Goal: Check status

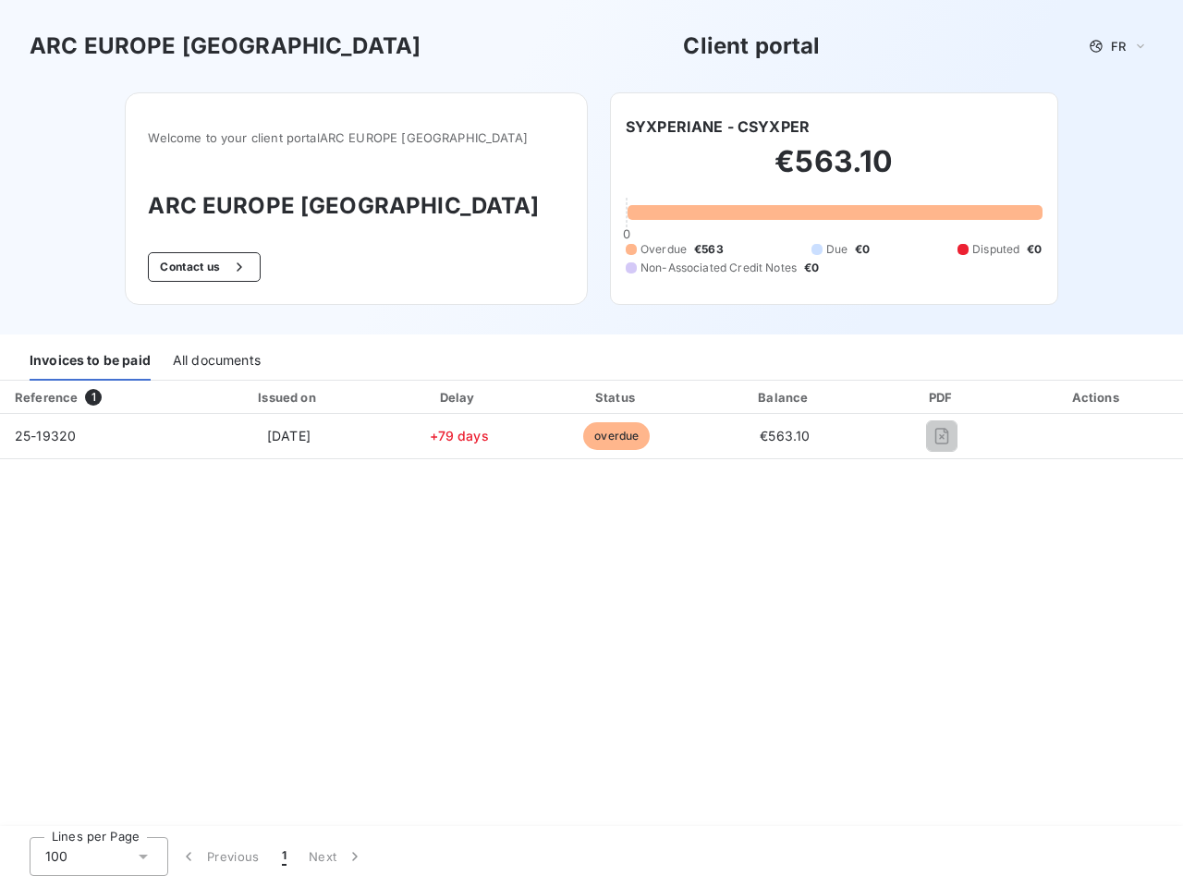
click at [1118, 46] on span "FR" at bounding box center [1118, 46] width 15 height 15
click at [246, 267] on button "Contact us" at bounding box center [204, 267] width 112 height 30
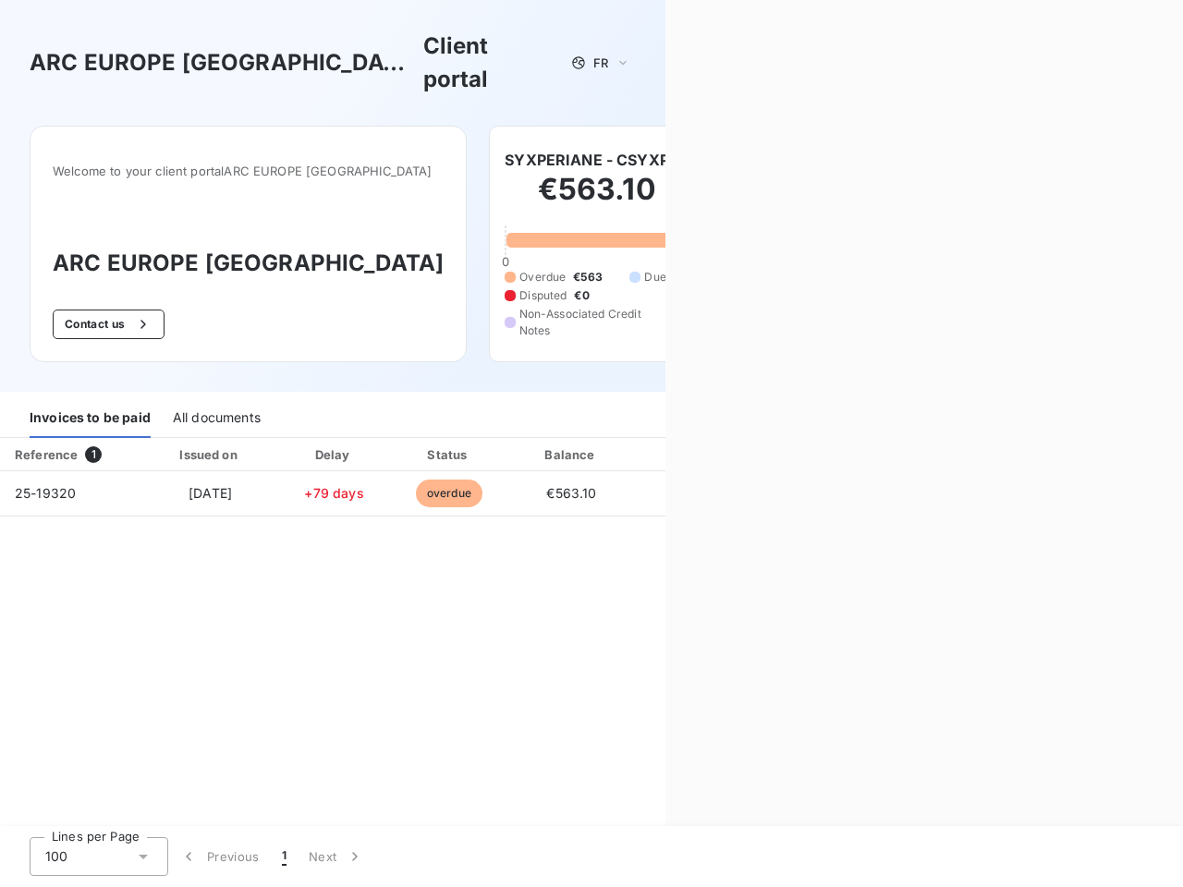
click at [90, 399] on div "Invoices to be paid" at bounding box center [90, 418] width 121 height 39
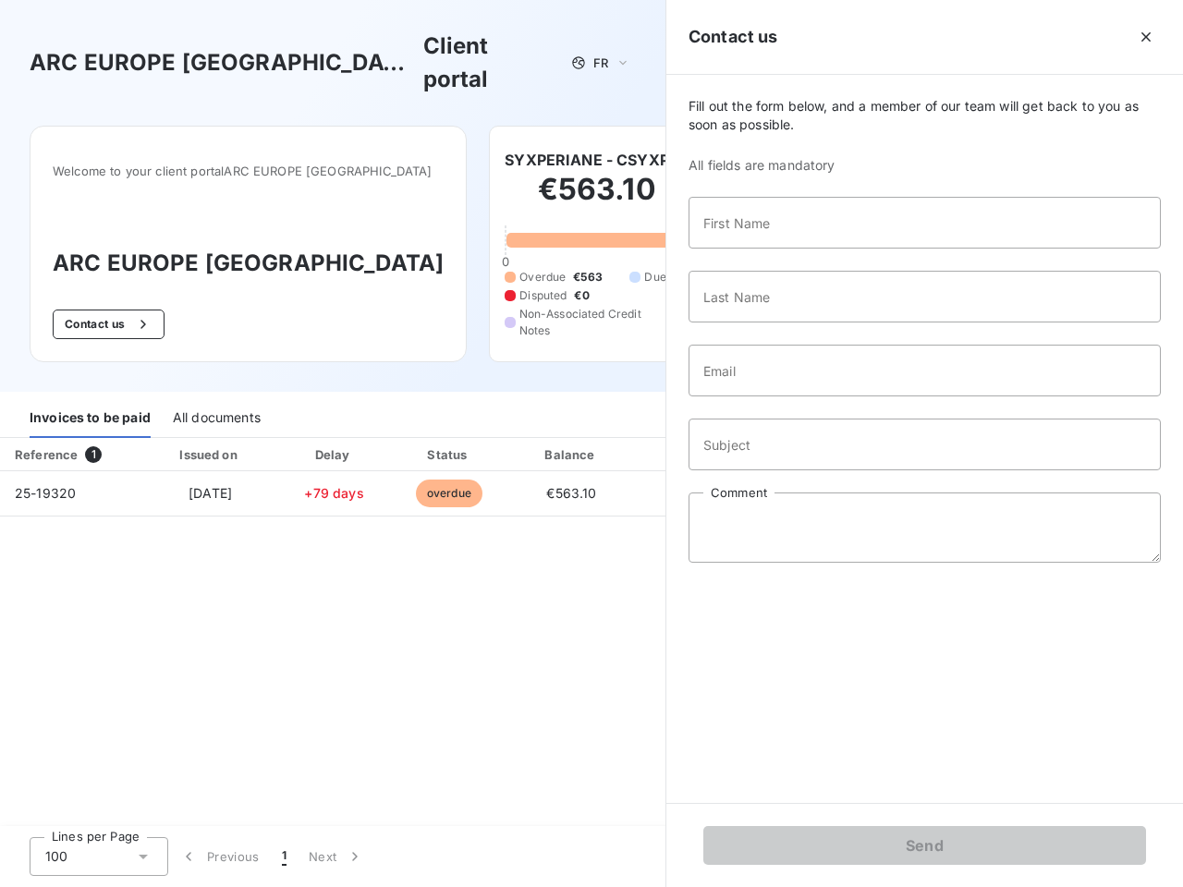
click at [215, 399] on div "All documents" at bounding box center [217, 418] width 88 height 39
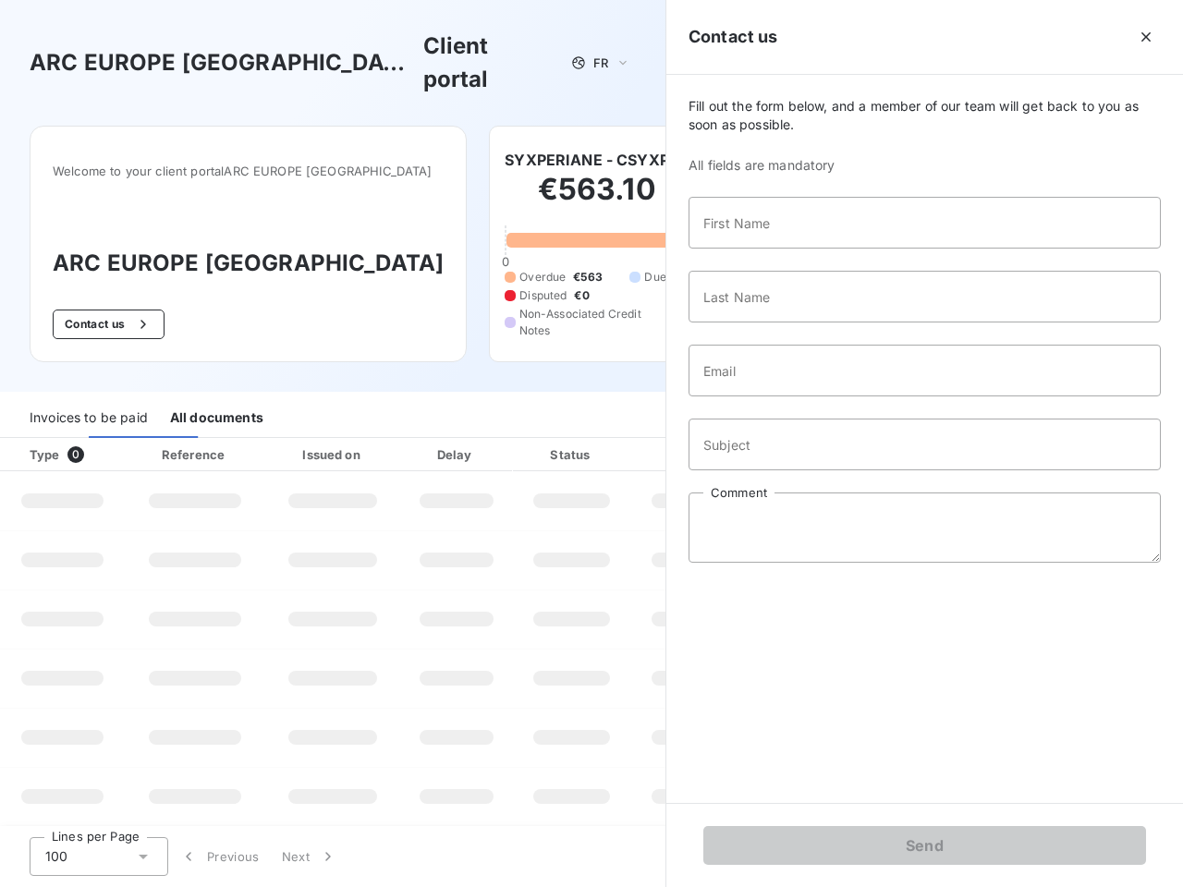
click at [97, 438] on th "Type 0" at bounding box center [62, 454] width 125 height 33
click at [287, 438] on th "Issued on" at bounding box center [332, 454] width 135 height 33
click at [458, 438] on th "Delay" at bounding box center [456, 454] width 113 height 33
click at [616, 438] on th "Status" at bounding box center [571, 454] width 117 height 33
